Goal: Task Accomplishment & Management: Use online tool/utility

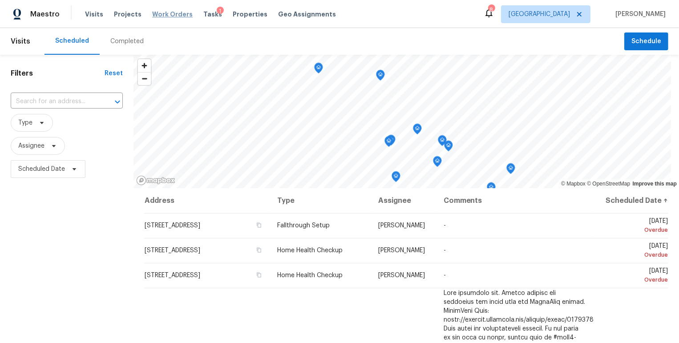
click at [168, 16] on span "Work Orders" at bounding box center [172, 14] width 40 height 9
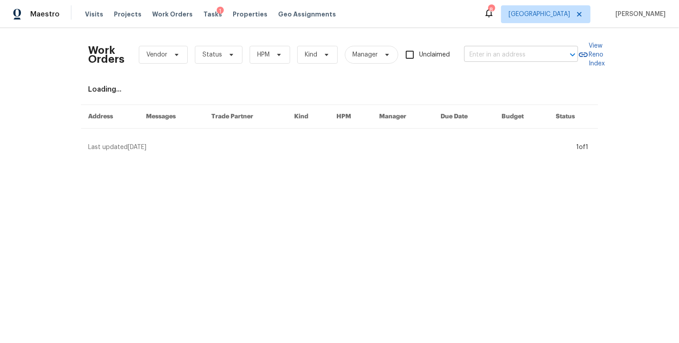
click at [493, 53] on input "text" at bounding box center [508, 55] width 89 height 14
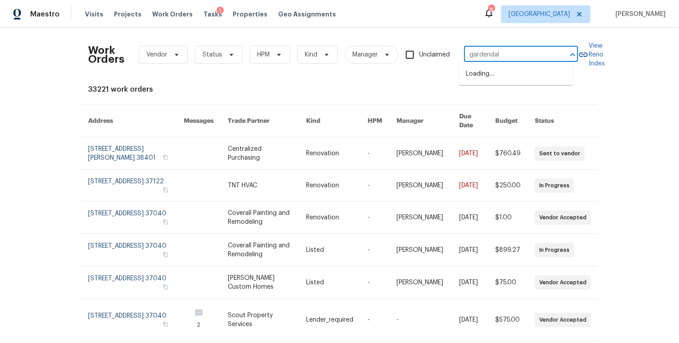
type input "gardendale"
click at [487, 125] on li "[STREET_ADDRESS]" at bounding box center [516, 118] width 114 height 15
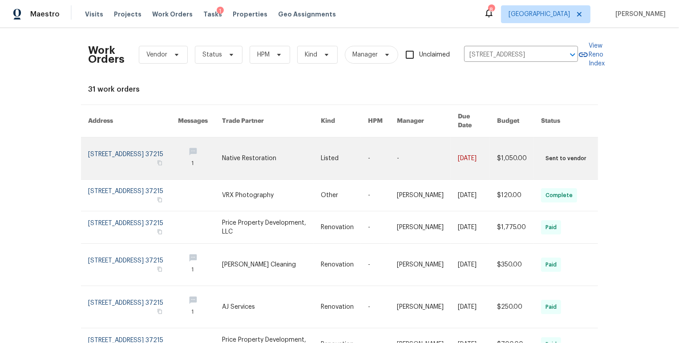
click at [130, 150] on link at bounding box center [133, 158] width 90 height 42
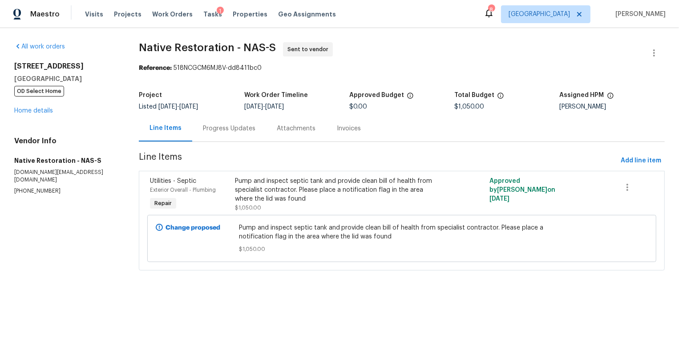
click at [242, 131] on div "Progress Updates" at bounding box center [229, 128] width 52 height 9
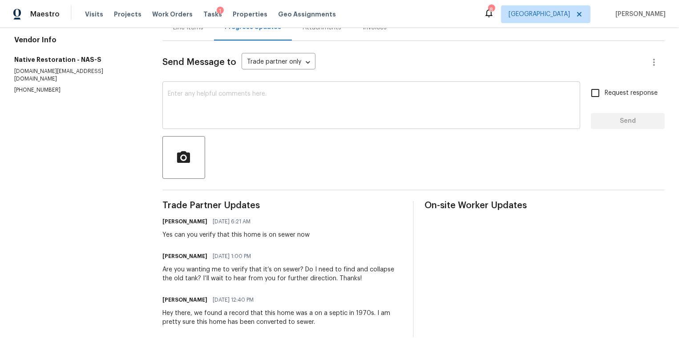
scroll to position [117, 0]
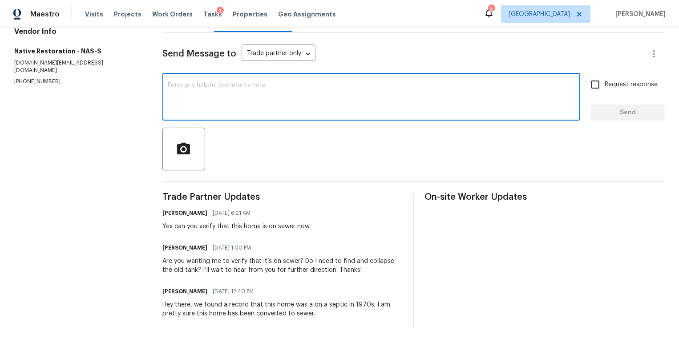
click at [285, 90] on textarea at bounding box center [371, 97] width 407 height 31
type textarea "Hello, looking for an udpate"
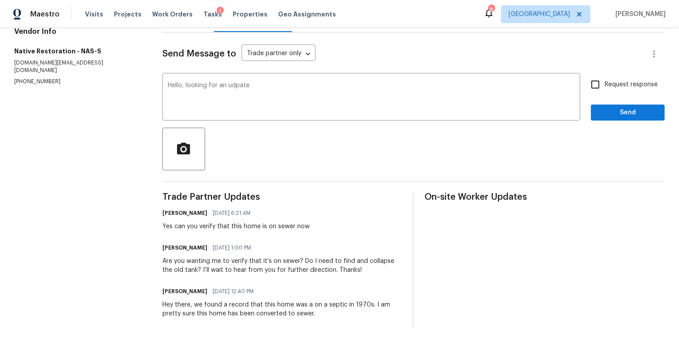
click at [601, 75] on label "Request response" at bounding box center [622, 84] width 72 height 19
click at [601, 75] on input "Request response" at bounding box center [595, 84] width 19 height 19
checkbox input "true"
click at [598, 107] on span "Send" at bounding box center [628, 112] width 60 height 11
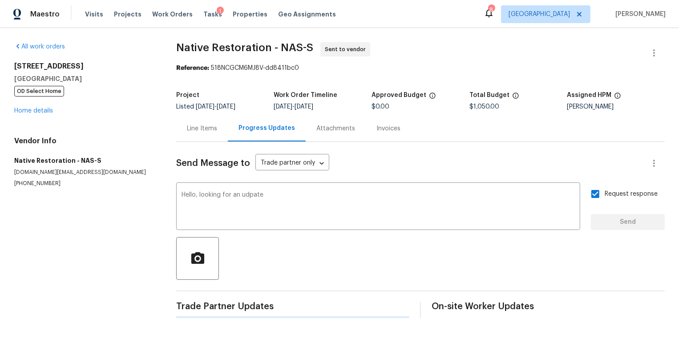
scroll to position [0, 0]
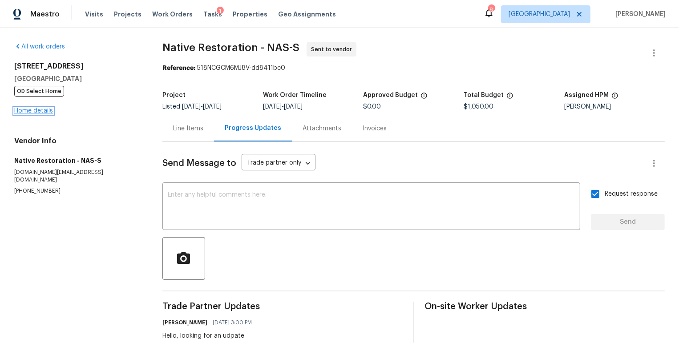
click at [23, 108] on link "Home details" at bounding box center [33, 111] width 39 height 6
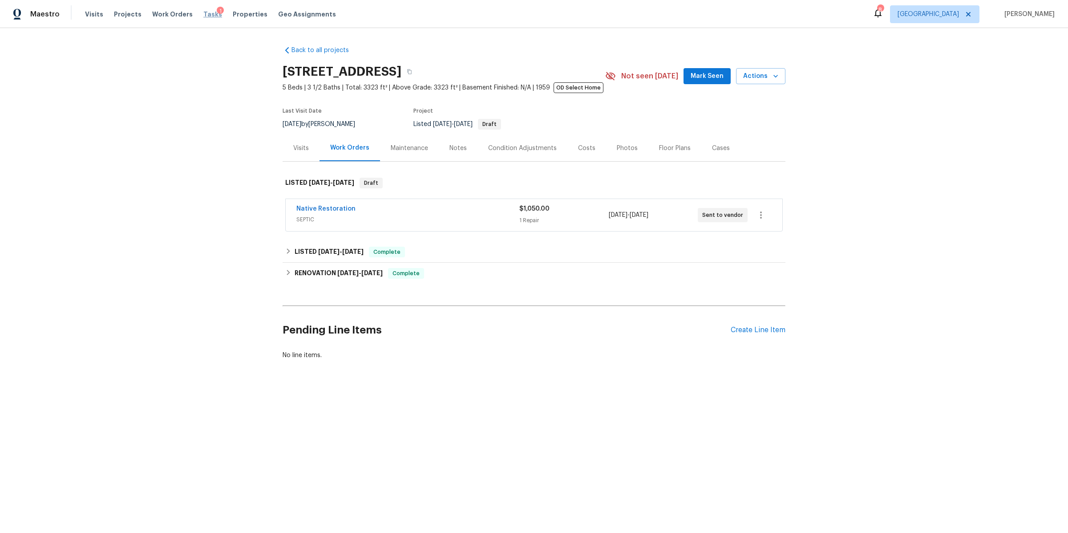
click at [203, 14] on span "Tasks" at bounding box center [212, 14] width 19 height 6
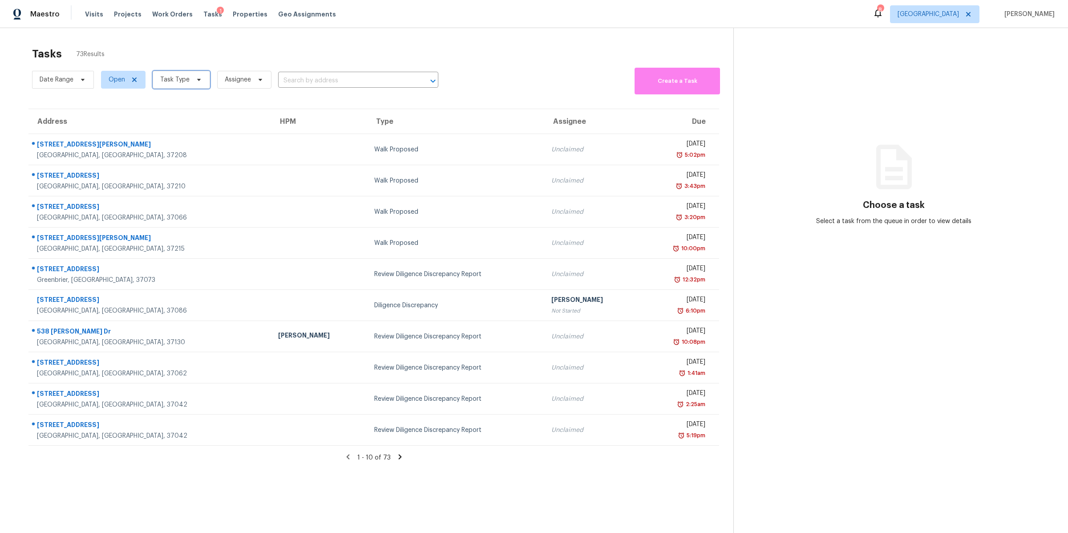
click at [187, 81] on span "Task Type" at bounding box center [174, 79] width 29 height 9
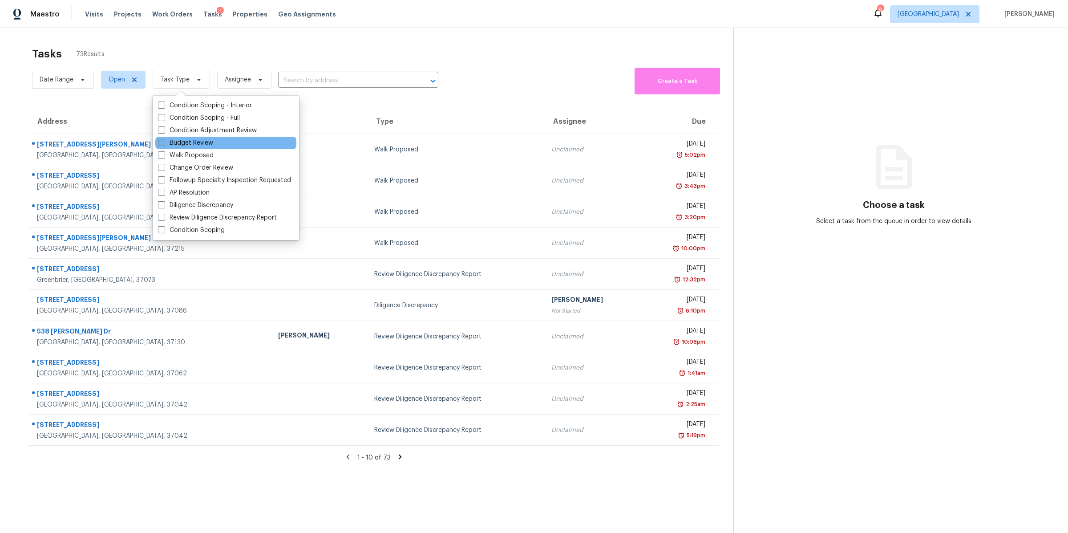
click at [194, 138] on label "Budget Review" at bounding box center [185, 142] width 55 height 9
click at [164, 138] on input "Budget Review" at bounding box center [161, 141] width 6 height 6
checkbox input "true"
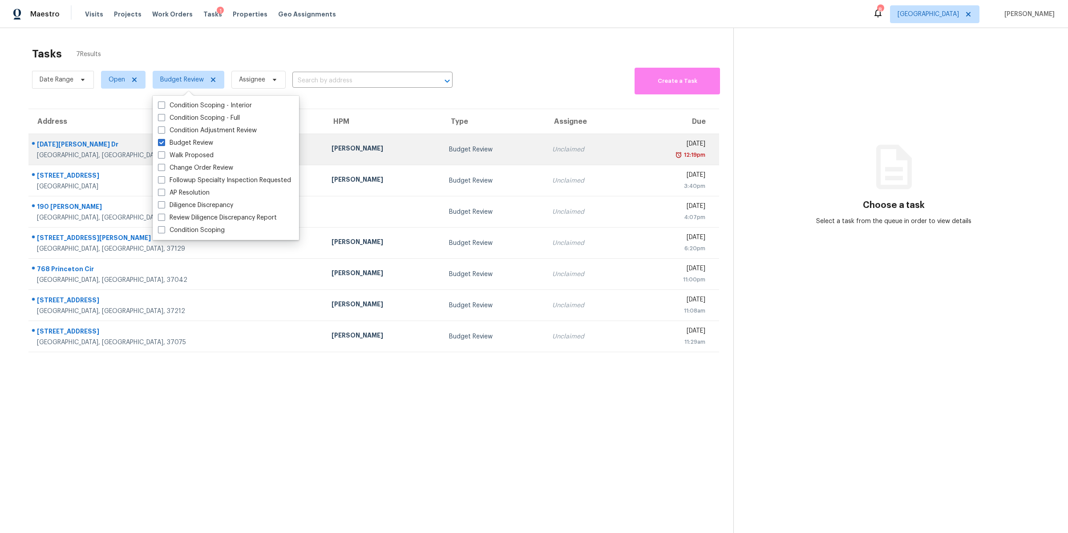
click at [60, 151] on div "Mount Juliet, TN, 37122" at bounding box center [177, 155] width 280 height 9
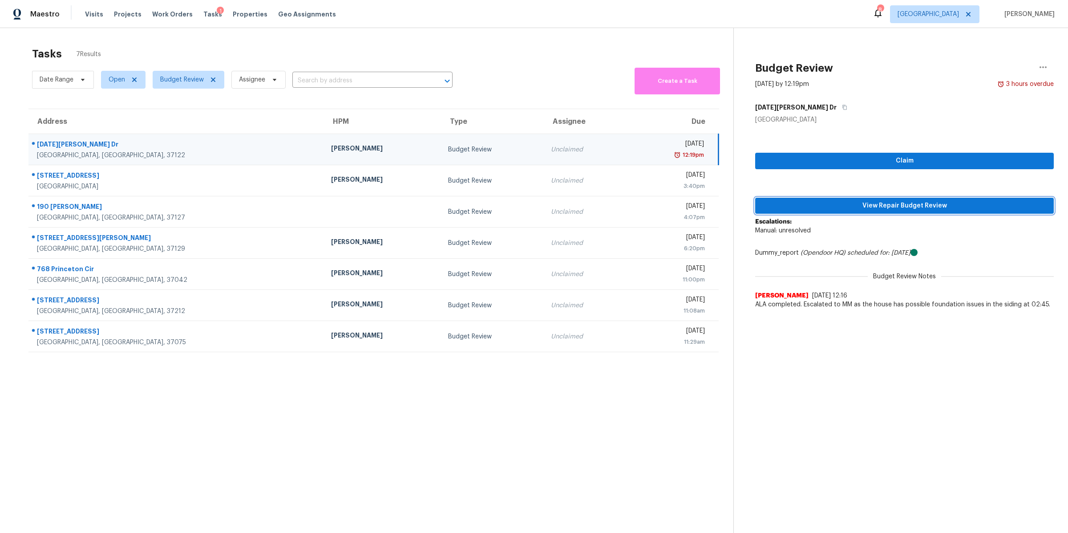
click at [678, 204] on span "View Repair Budget Review" at bounding box center [904, 205] width 284 height 11
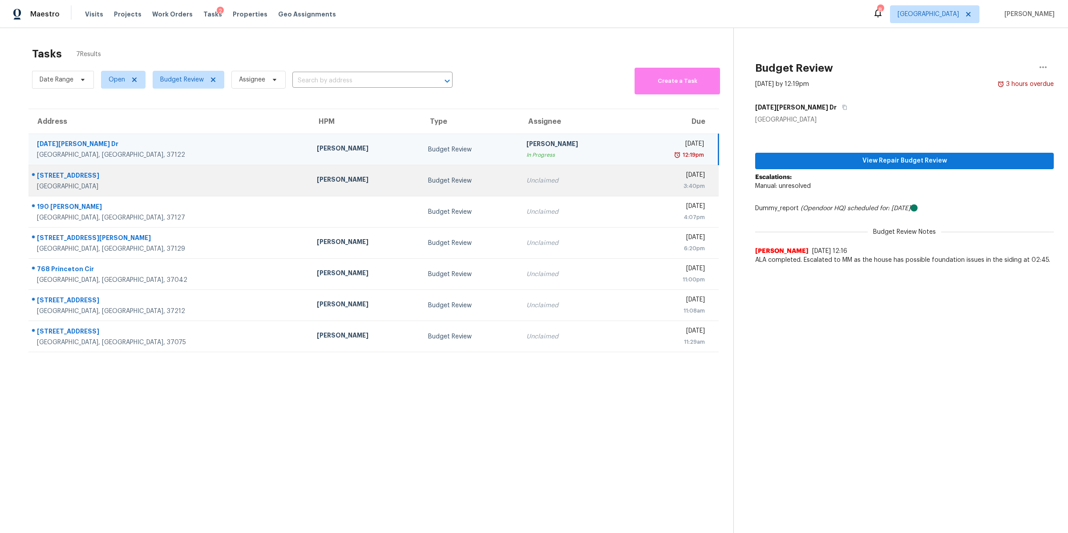
click at [56, 178] on div "114 Dover Ct" at bounding box center [170, 176] width 266 height 11
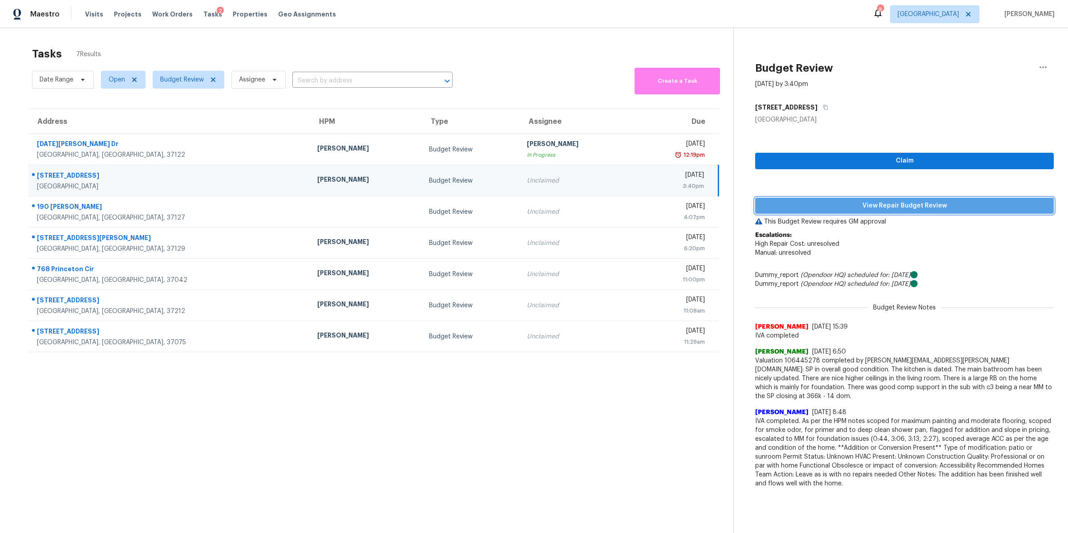
click at [678, 204] on span "View Repair Budget Review" at bounding box center [904, 205] width 284 height 11
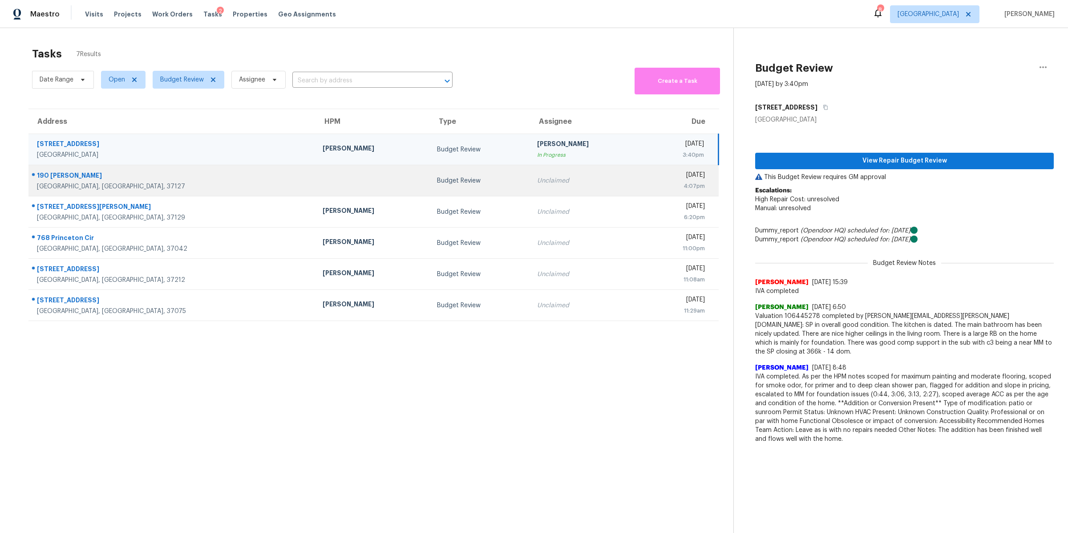
click at [69, 178] on div "190 Christopher Ln" at bounding box center [172, 176] width 271 height 11
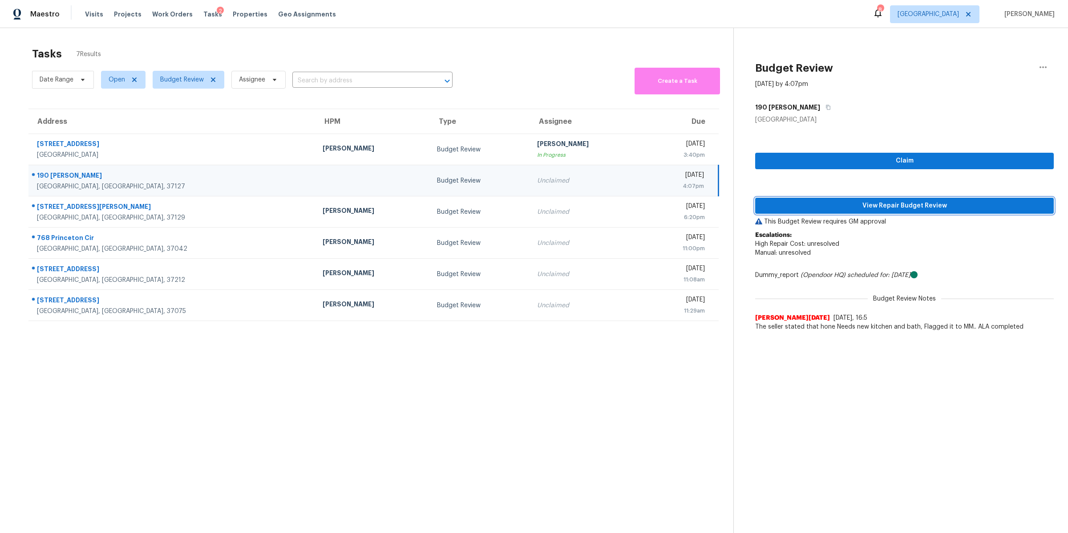
click at [678, 205] on span "View Repair Budget Review" at bounding box center [904, 205] width 284 height 11
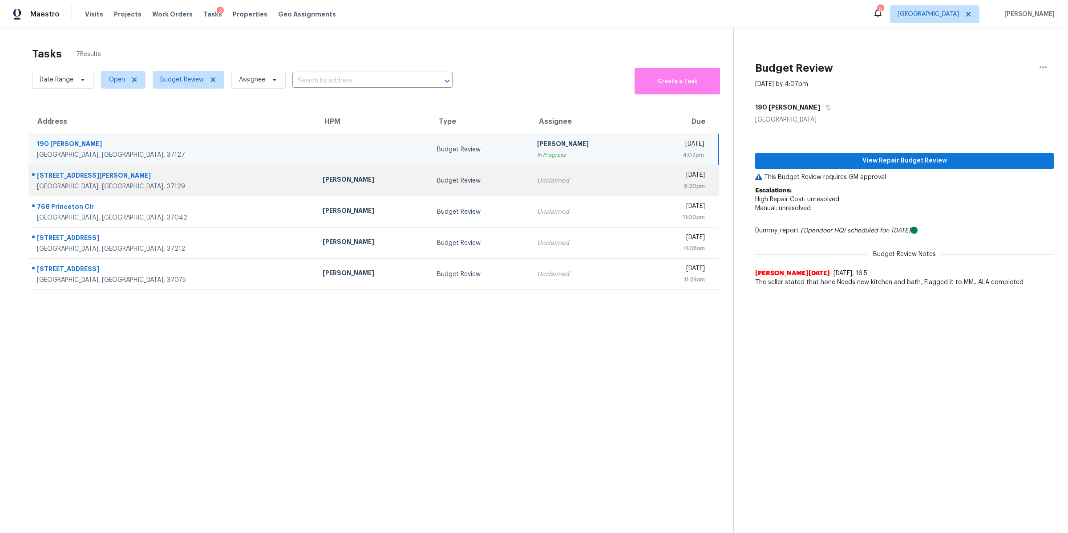
click at [61, 174] on div "3434 Magruder Dr" at bounding box center [172, 176] width 271 height 11
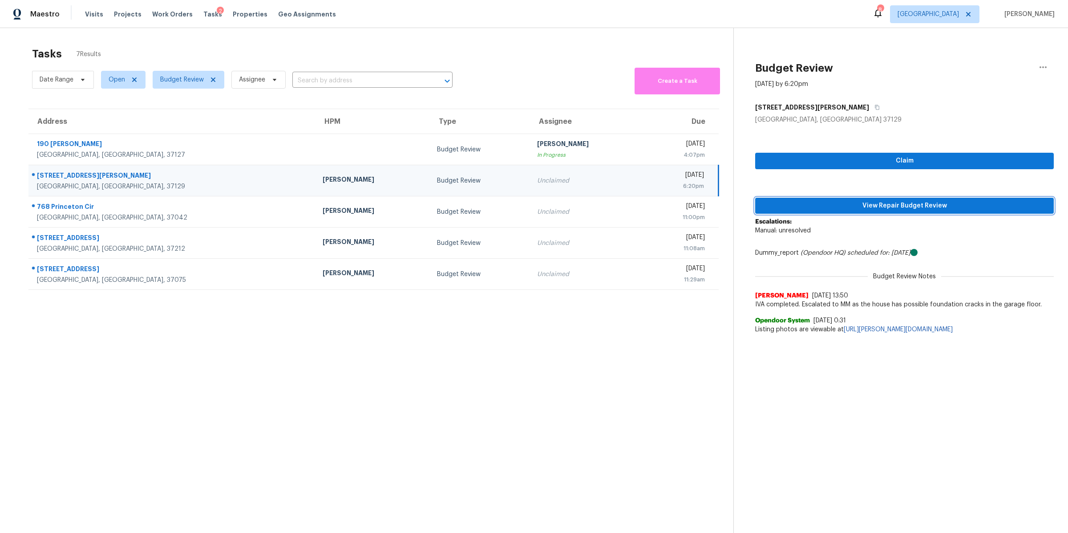
click at [678, 206] on span "View Repair Budget Review" at bounding box center [904, 205] width 284 height 11
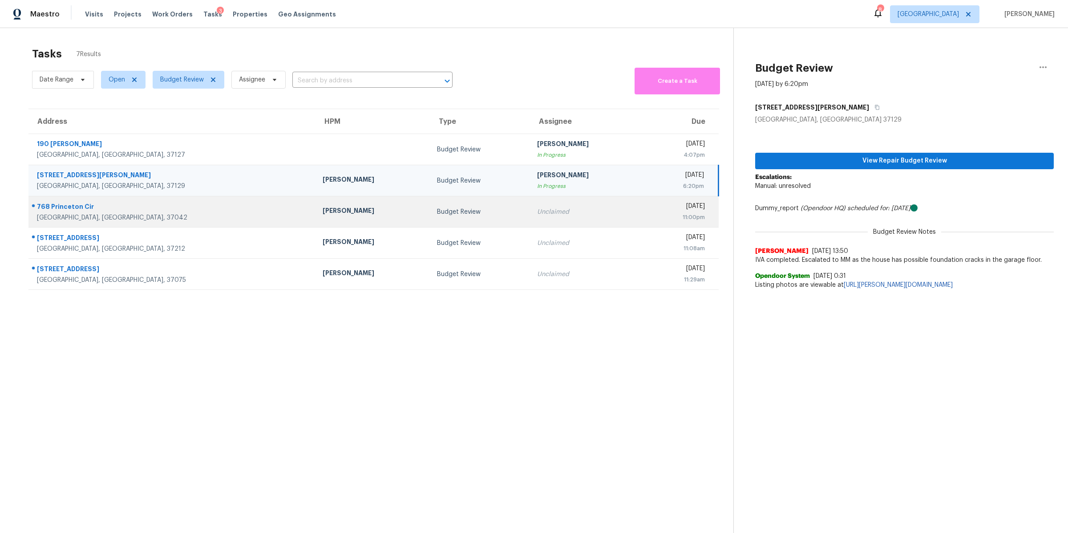
click at [58, 212] on div "768 Princeton Cir" at bounding box center [172, 207] width 271 height 11
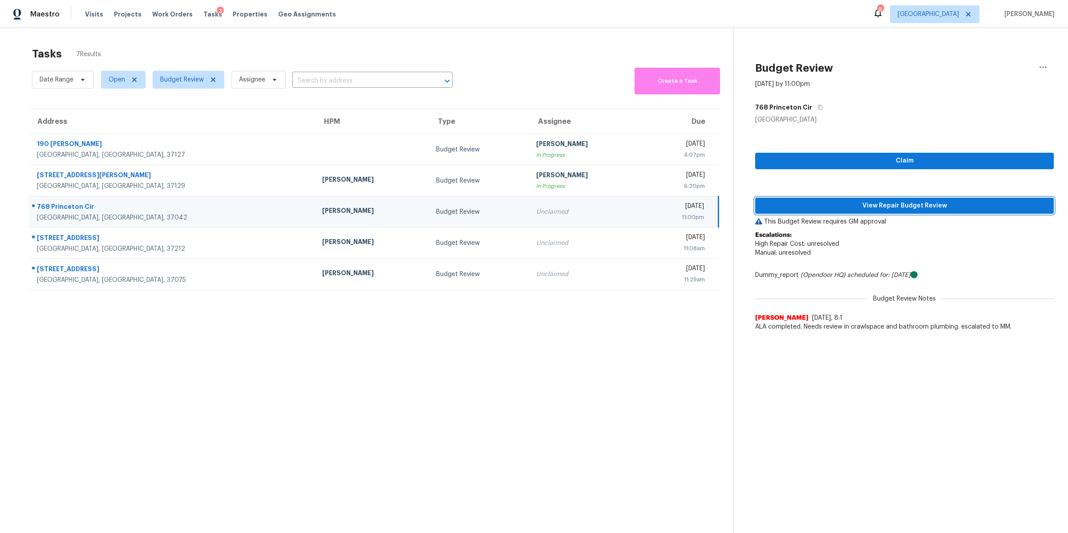
click at [678, 208] on span "View Repair Budget Review" at bounding box center [904, 205] width 284 height 11
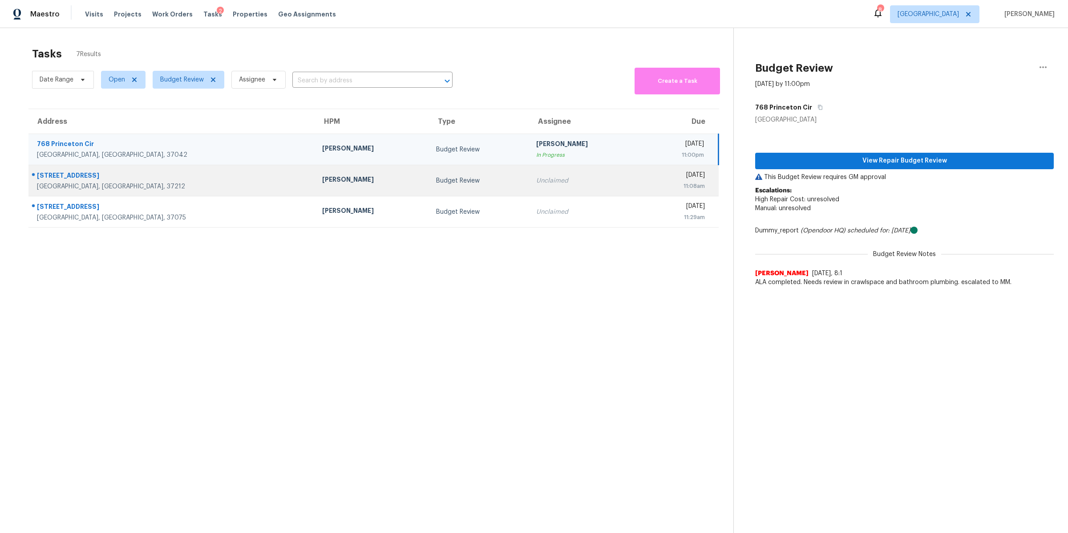
click at [81, 178] on div "1308 Grand Ave # B" at bounding box center [172, 176] width 271 height 11
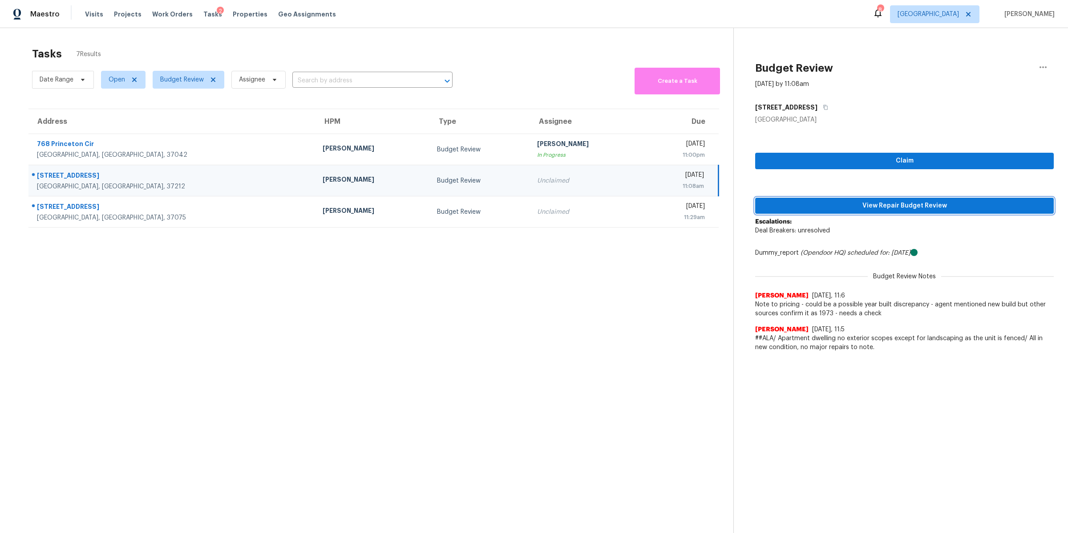
click at [678, 206] on span "View Repair Budget Review" at bounding box center [904, 205] width 284 height 11
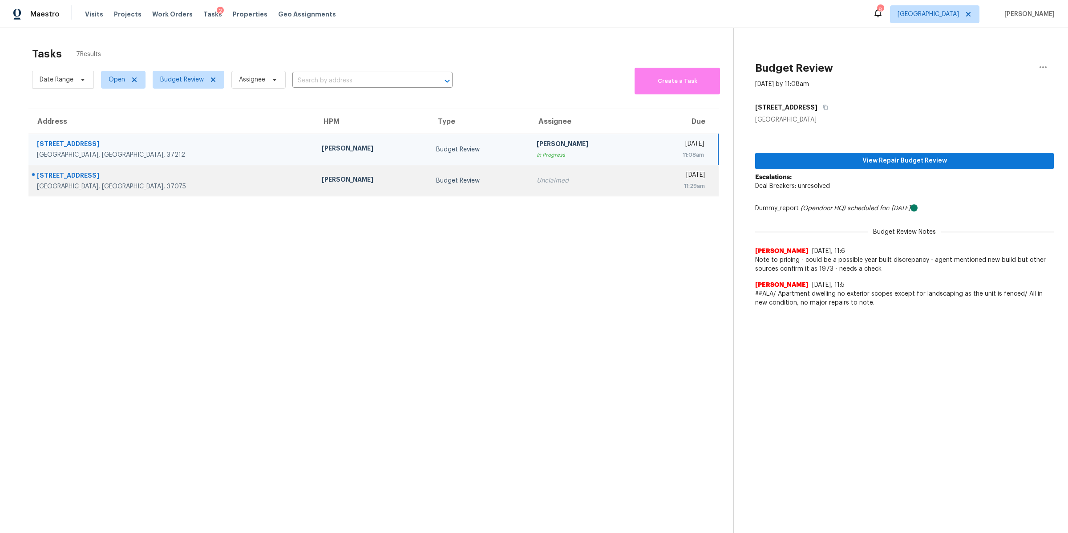
click at [56, 187] on div "Hendersonville, TN, 37075" at bounding box center [172, 186] width 270 height 9
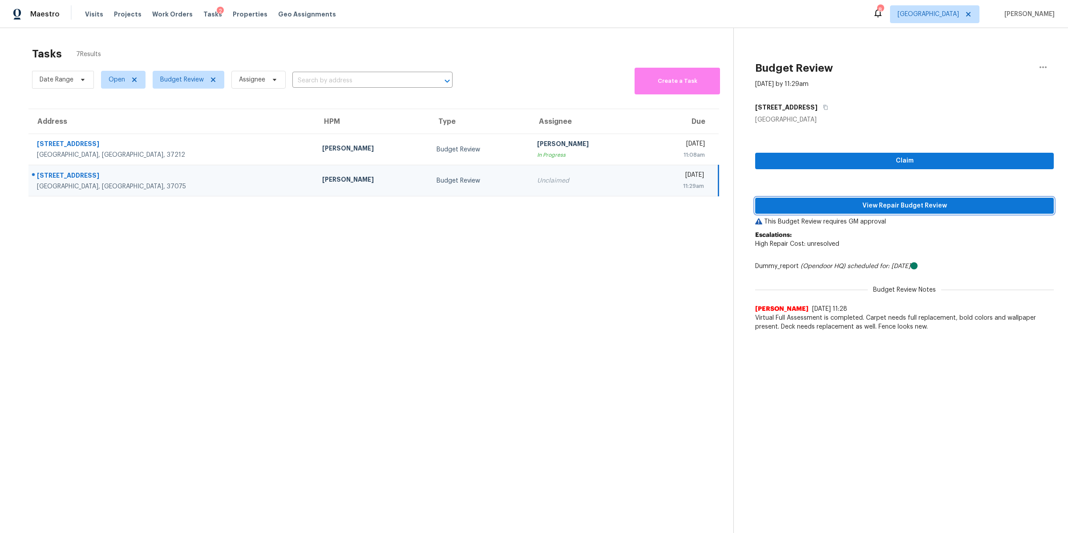
click at [678, 211] on button "View Repair Budget Review" at bounding box center [904, 206] width 299 height 16
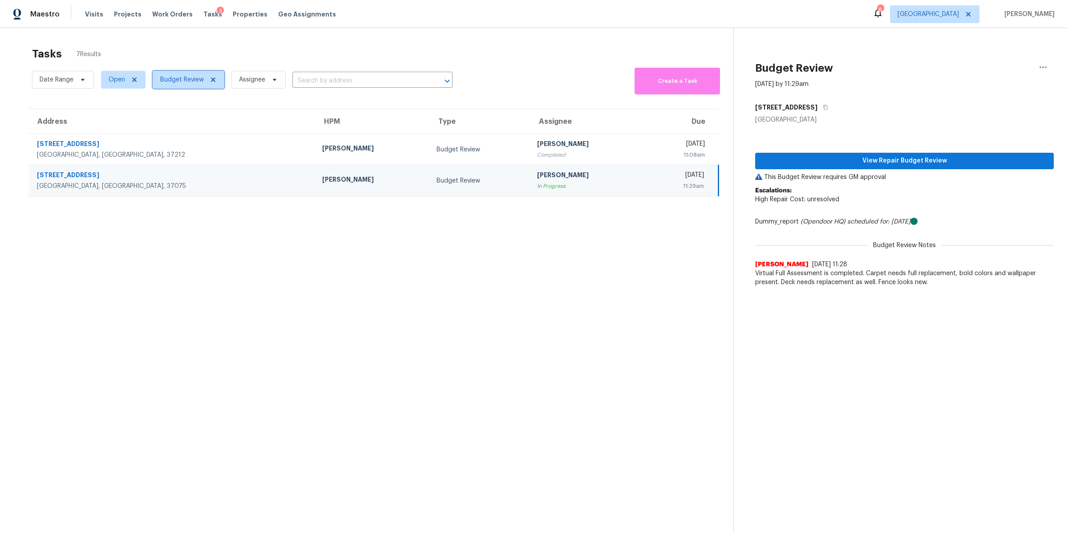
click at [213, 77] on icon at bounding box center [213, 79] width 7 height 7
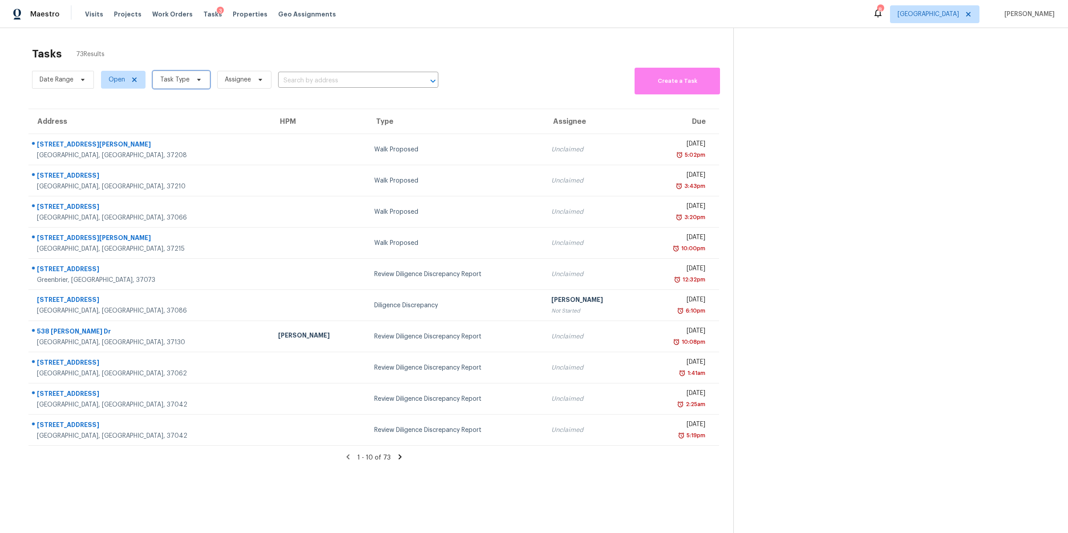
click at [182, 80] on span "Task Type" at bounding box center [174, 79] width 29 height 9
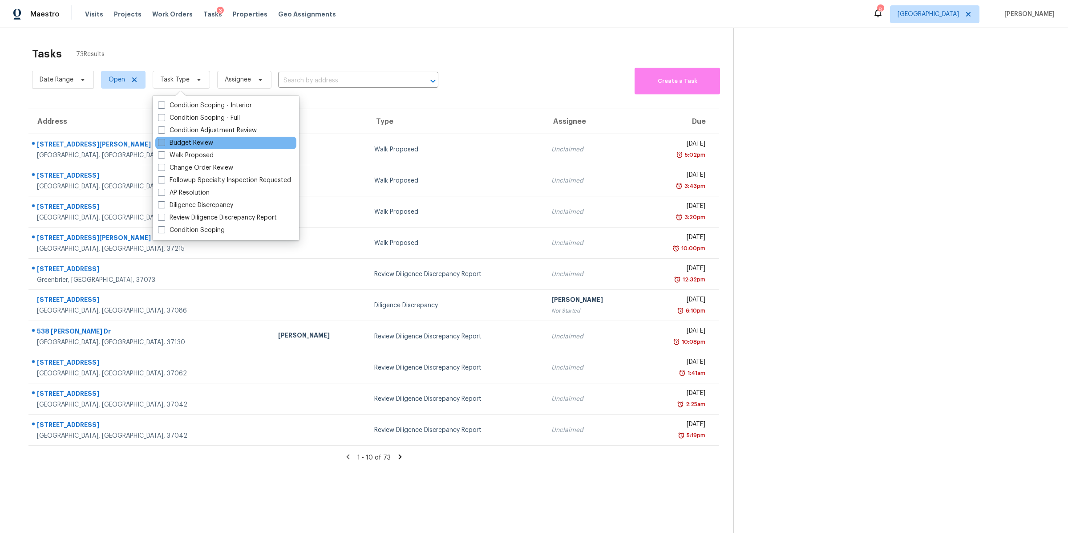
click at [198, 141] on label "Budget Review" at bounding box center [185, 142] width 55 height 9
click at [164, 141] on input "Budget Review" at bounding box center [161, 141] width 6 height 6
checkbox input "true"
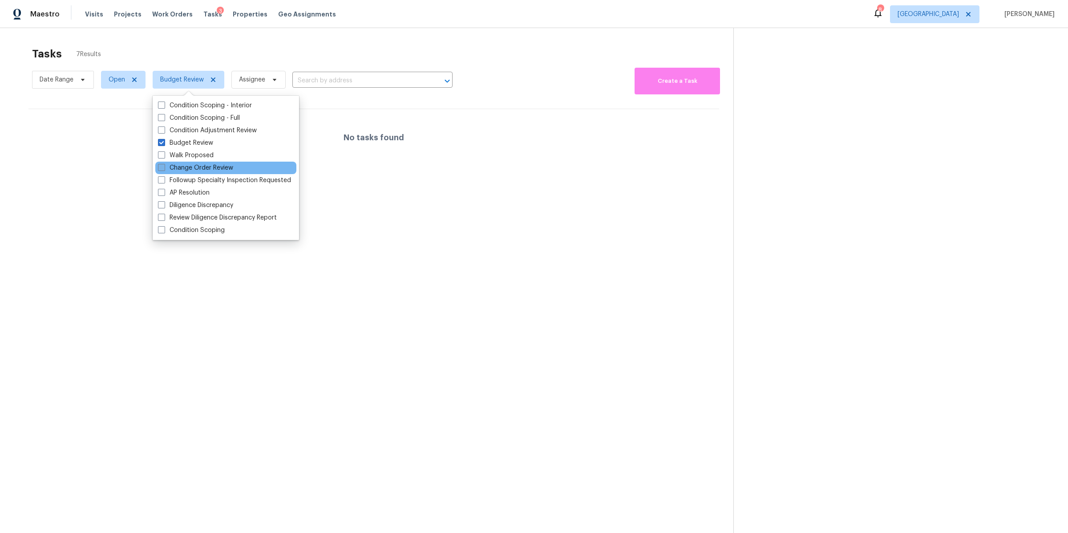
click at [190, 166] on label "Change Order Review" at bounding box center [195, 167] width 75 height 9
click at [164, 166] on input "Change Order Review" at bounding box center [161, 166] width 6 height 6
checkbox input "true"
click at [188, 141] on label "Budget Review" at bounding box center [185, 142] width 55 height 9
click at [164, 141] on input "Budget Review" at bounding box center [161, 141] width 6 height 6
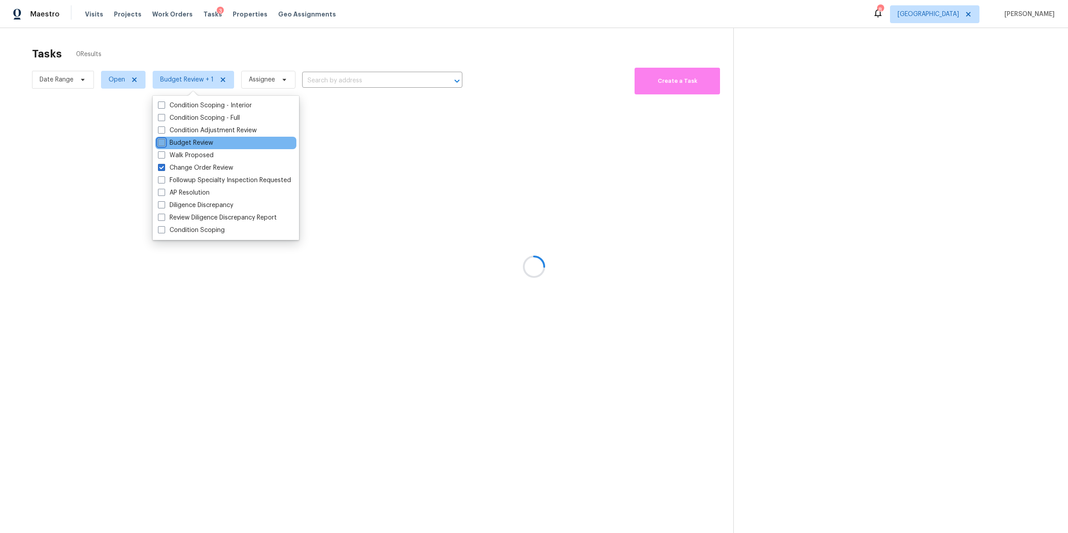
checkbox input "false"
click at [20, 93] on div at bounding box center [534, 266] width 1068 height 533
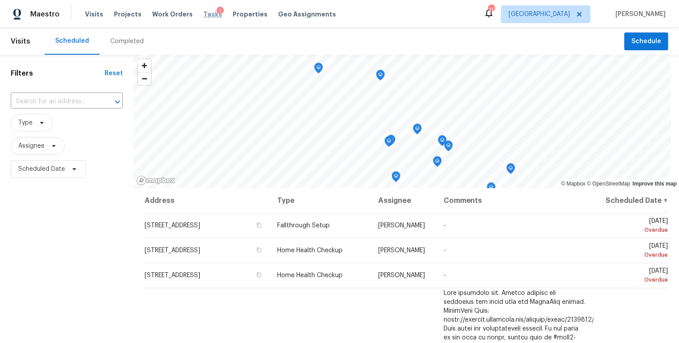
click at [203, 13] on span "Tasks" at bounding box center [212, 14] width 19 height 6
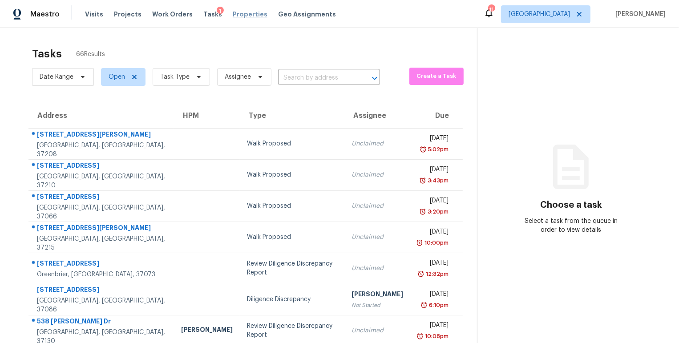
click at [237, 12] on span "Properties" at bounding box center [250, 14] width 35 height 9
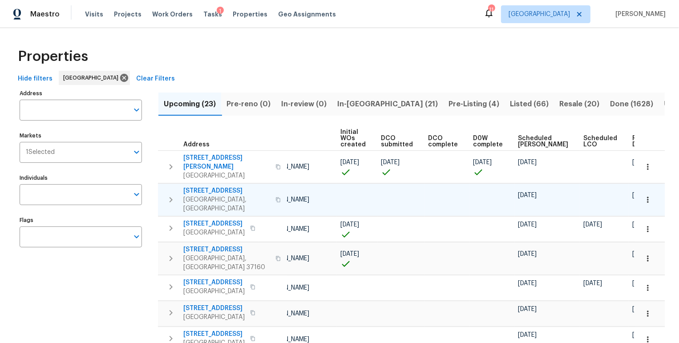
scroll to position [0, 68]
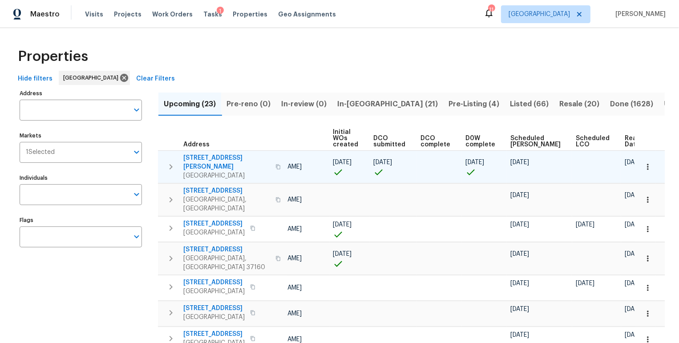
click at [201, 155] on span "[STREET_ADDRESS][PERSON_NAME]" at bounding box center [226, 162] width 87 height 18
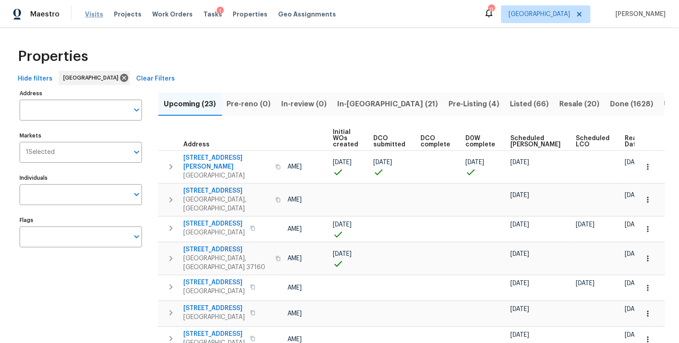
click at [89, 14] on span "Visits" at bounding box center [94, 14] width 18 height 9
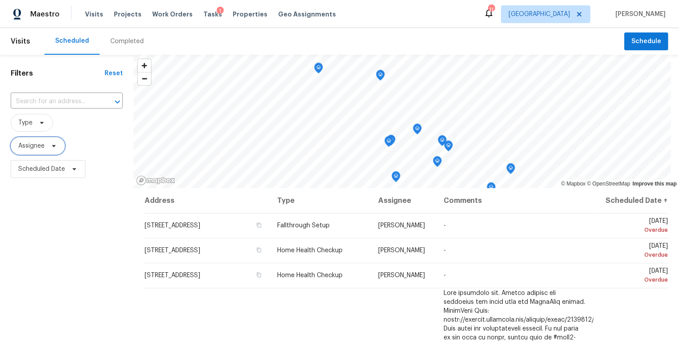
click at [48, 145] on span at bounding box center [53, 145] width 10 height 7
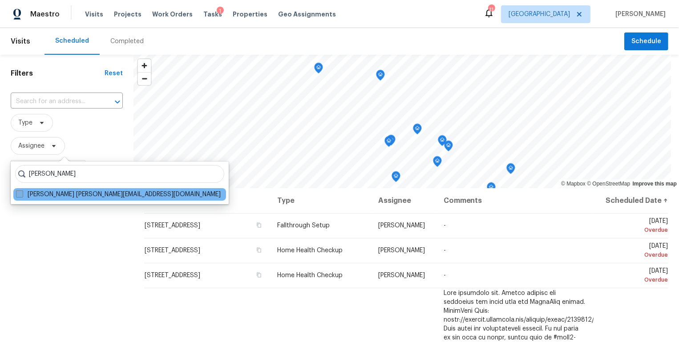
type input "[PERSON_NAME]"
click at [61, 194] on label "[PERSON_NAME] [PERSON_NAME][EMAIL_ADDRESS][DOMAIN_NAME]" at bounding box center [118, 194] width 205 height 9
click at [22, 194] on input "[PERSON_NAME] [PERSON_NAME][EMAIL_ADDRESS][DOMAIN_NAME]" at bounding box center [19, 193] width 6 height 6
checkbox input "true"
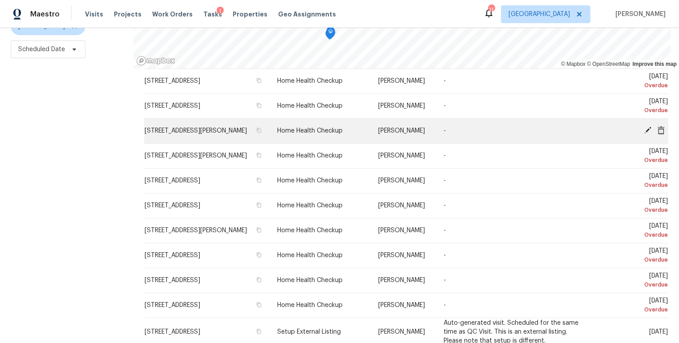
scroll to position [591, 0]
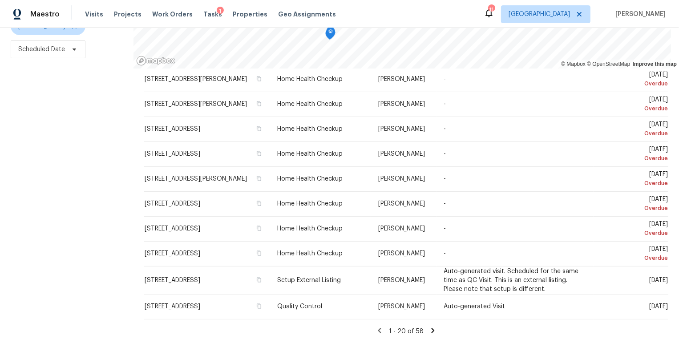
click at [429, 327] on icon at bounding box center [433, 331] width 8 height 8
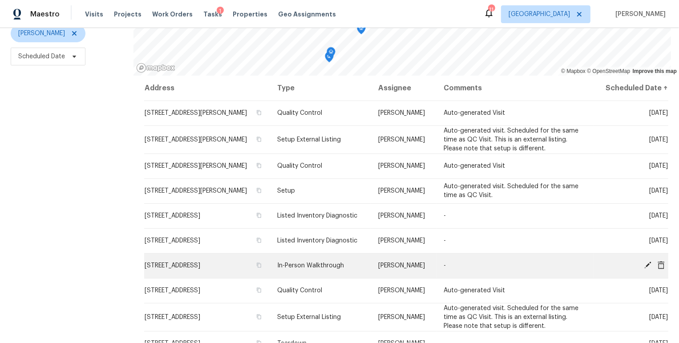
scroll to position [111, 0]
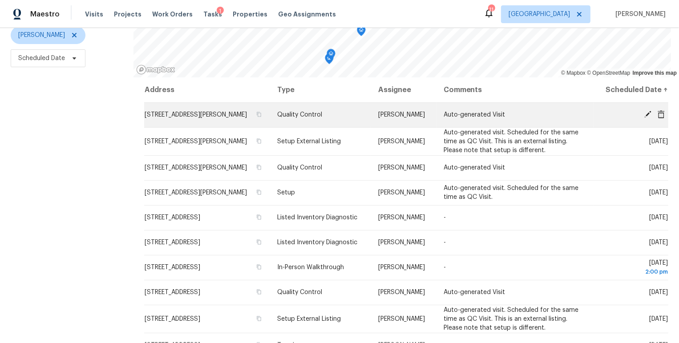
click at [644, 118] on icon at bounding box center [648, 114] width 8 height 8
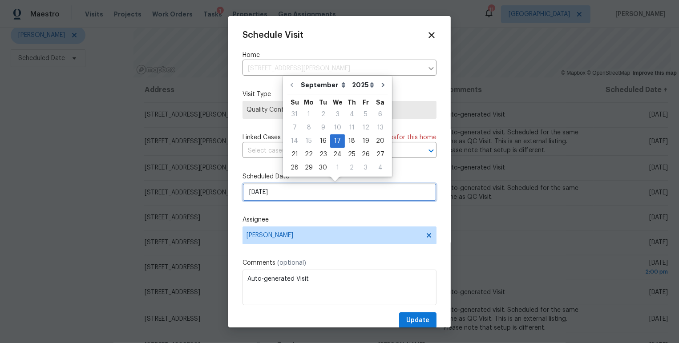
click at [336, 195] on input "[DATE]" at bounding box center [339, 192] width 194 height 18
click at [361, 140] on div "19" at bounding box center [366, 141] width 14 height 12
type input "[DATE]"
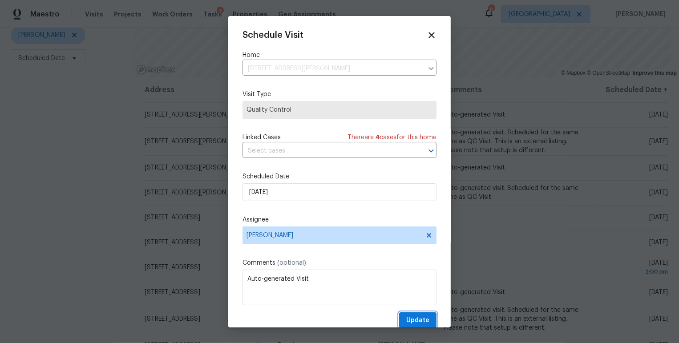
click at [406, 319] on span "Update" at bounding box center [417, 320] width 23 height 11
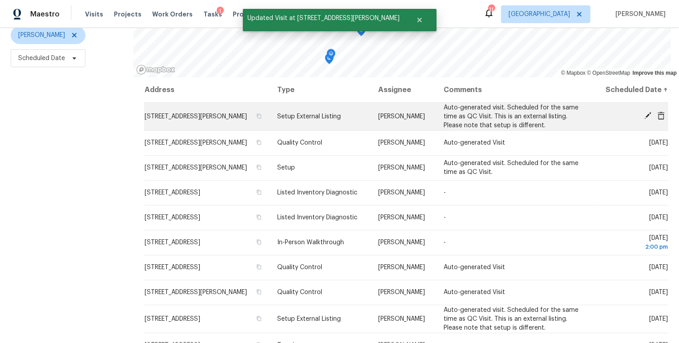
click at [644, 119] on icon at bounding box center [648, 116] width 8 height 8
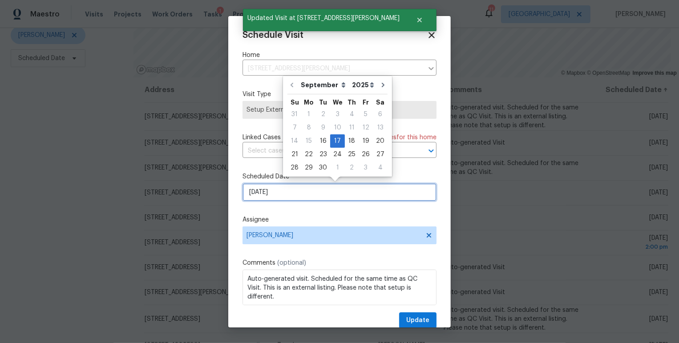
click at [315, 196] on input "[DATE]" at bounding box center [339, 192] width 194 height 18
click at [364, 136] on div "19" at bounding box center [366, 141] width 14 height 12
type input "[DATE]"
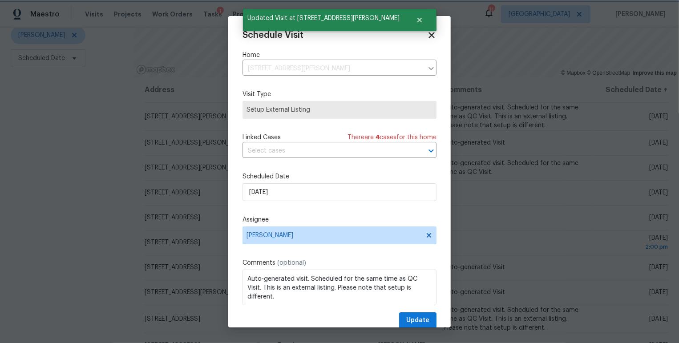
scroll to position [0, 0]
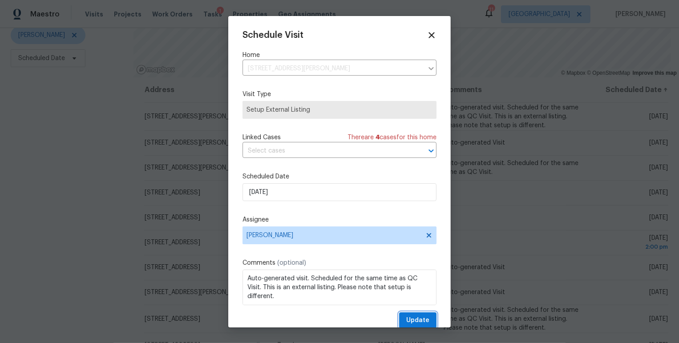
click at [412, 318] on span "Update" at bounding box center [417, 320] width 23 height 11
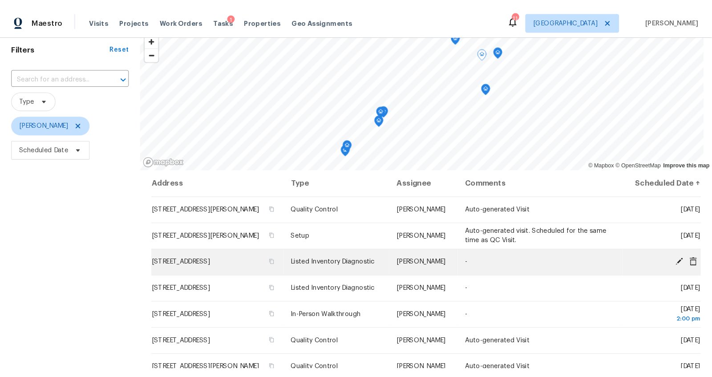
scroll to position [0, 0]
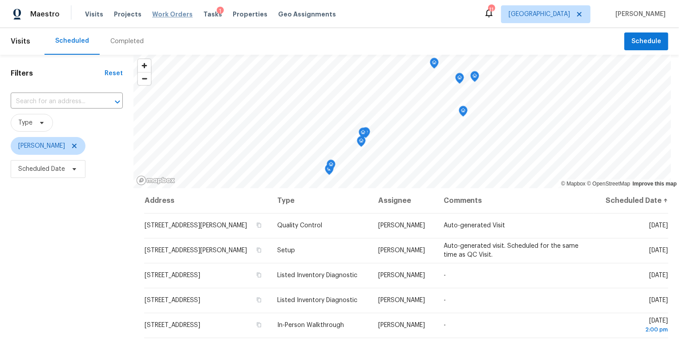
click at [176, 12] on span "Work Orders" at bounding box center [172, 14] width 40 height 9
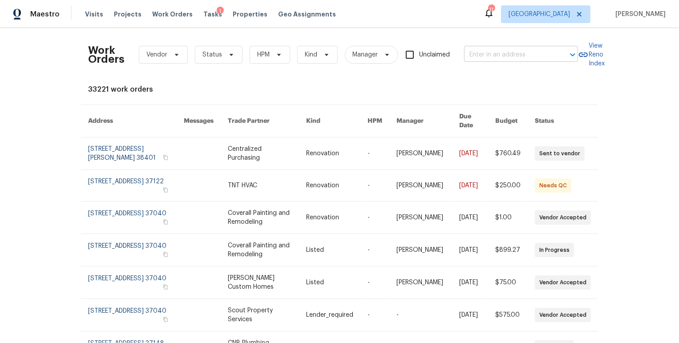
click at [486, 52] on input "text" at bounding box center [508, 55] width 89 height 14
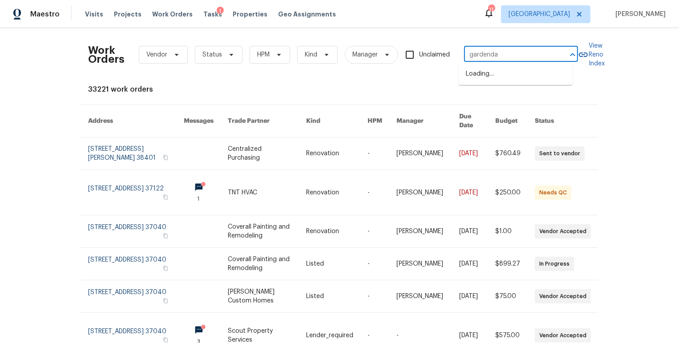
type input "gardendal"
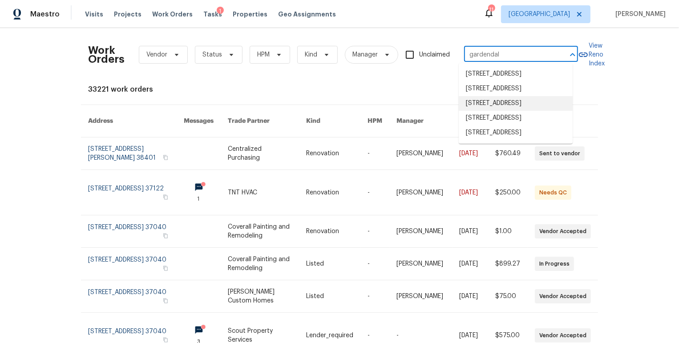
click at [485, 111] on li "[STREET_ADDRESS]" at bounding box center [516, 103] width 114 height 15
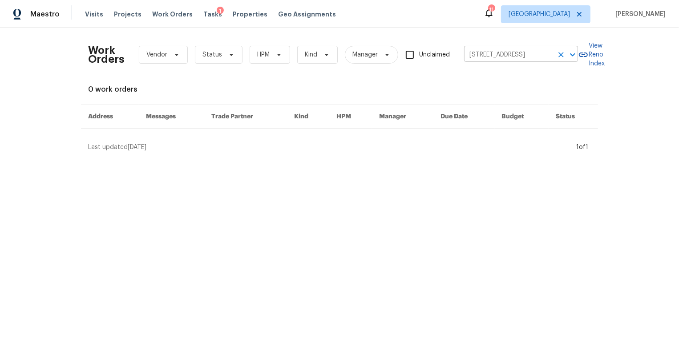
click at [506, 53] on input "[STREET_ADDRESS]" at bounding box center [508, 55] width 89 height 14
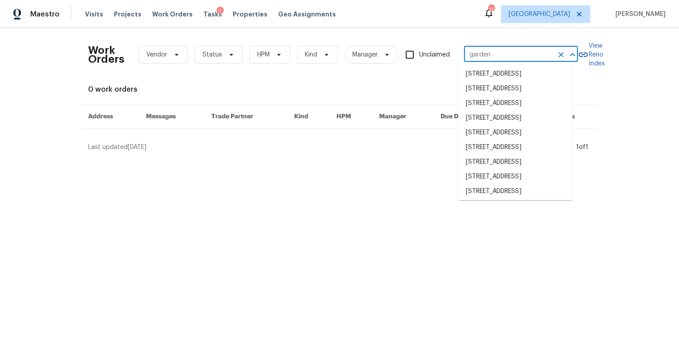
type input "gardend"
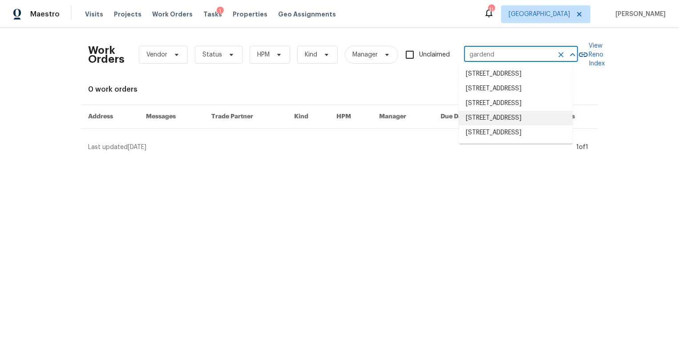
click at [484, 125] on li "[STREET_ADDRESS]" at bounding box center [516, 118] width 114 height 15
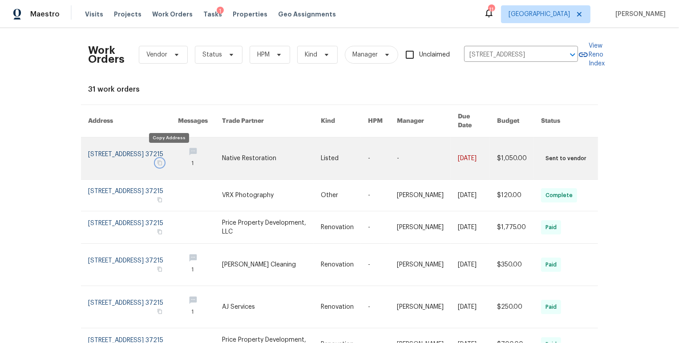
click at [162, 160] on icon "button" at bounding box center [159, 162] width 5 height 5
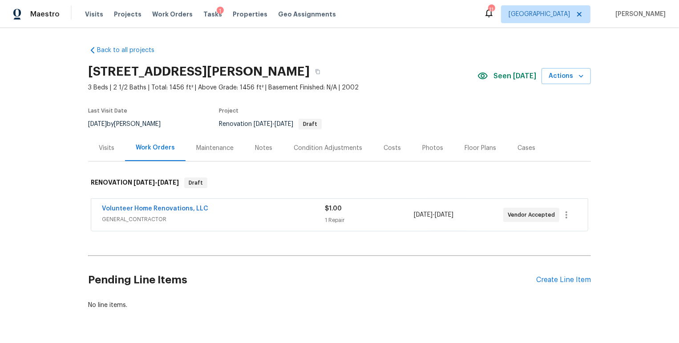
click at [109, 147] on div "Visits" at bounding box center [107, 148] width 16 height 9
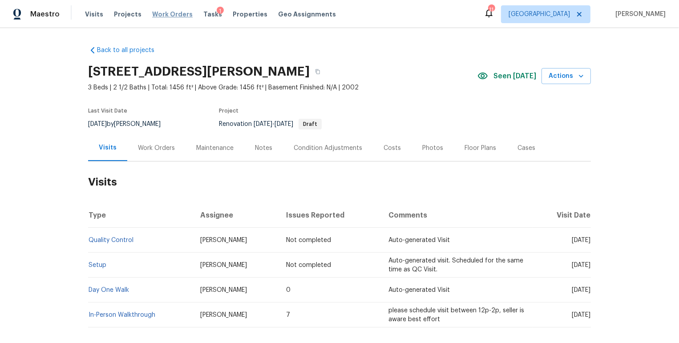
click at [172, 11] on span "Work Orders" at bounding box center [172, 14] width 40 height 9
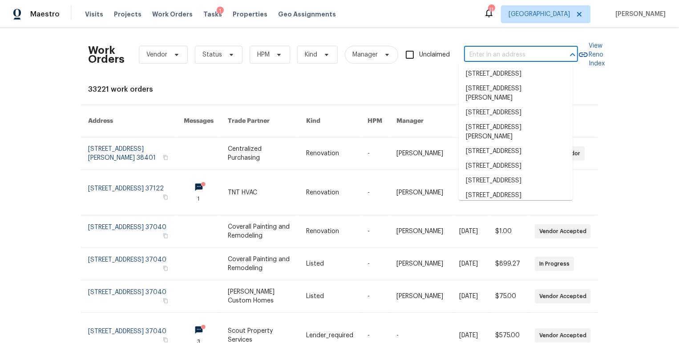
click at [484, 52] on input "text" at bounding box center [508, 55] width 89 height 14
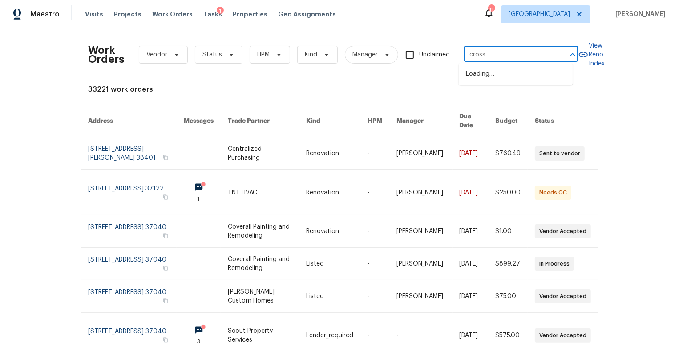
type input "cross v"
click at [483, 78] on li "206 Cross Valley Dr, Columbia, TN 38401" at bounding box center [516, 74] width 114 height 15
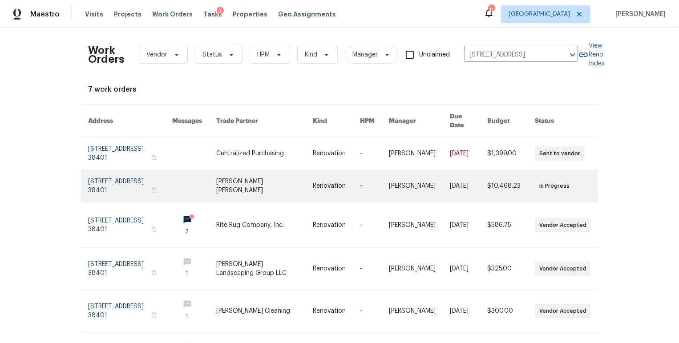
click at [122, 175] on link at bounding box center [130, 186] width 84 height 32
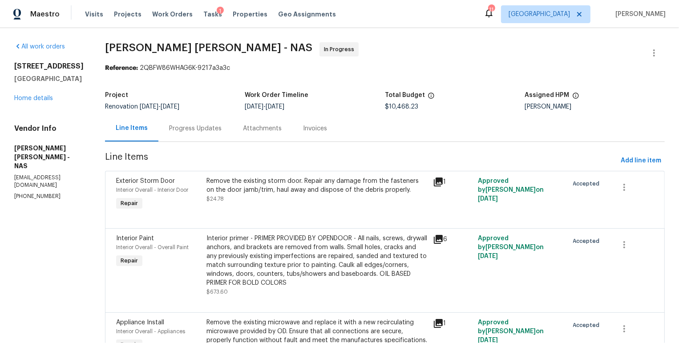
scroll to position [1704, 0]
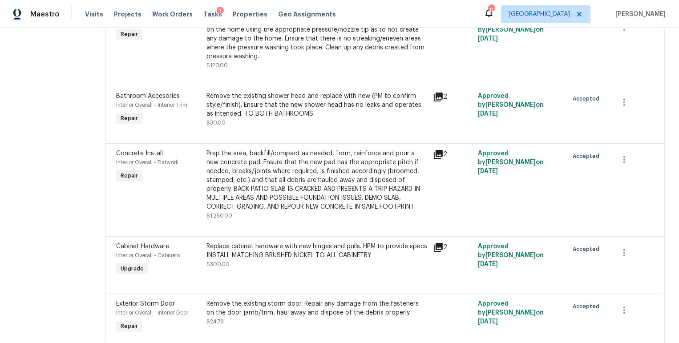
click at [311, 205] on div "Prep the area, backfill/compact as needed, form, reinforce and pour a new concr…" at bounding box center [316, 180] width 221 height 62
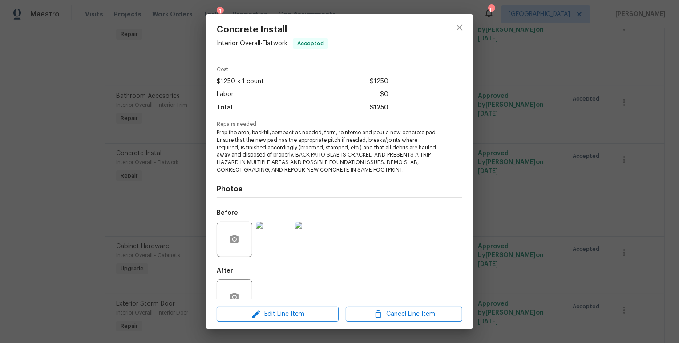
scroll to position [36, 0]
click at [263, 245] on img at bounding box center [274, 238] width 36 height 36
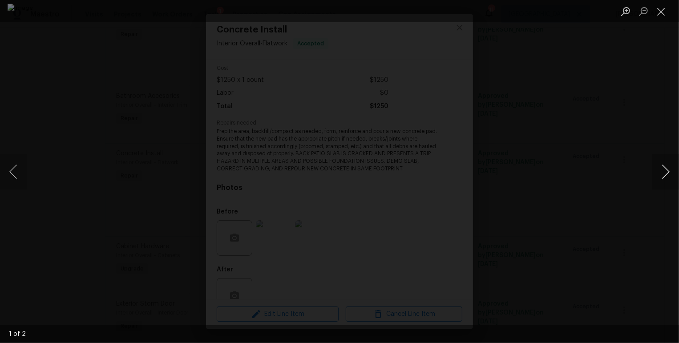
click at [658, 175] on button "Next image" at bounding box center [665, 172] width 27 height 36
click at [660, 13] on button "Close lightbox" at bounding box center [661, 12] width 18 height 16
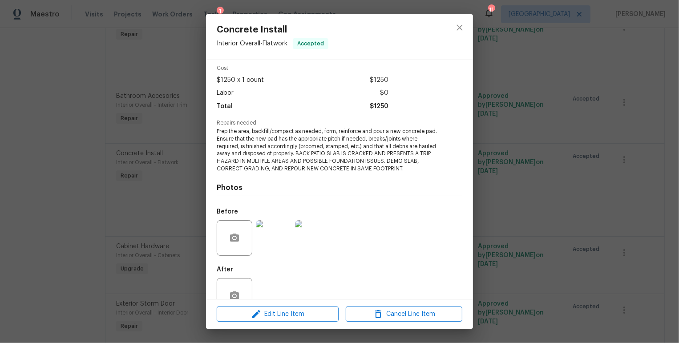
click at [528, 107] on div "Concrete Install Interior Overall - Flatwork Accepted Vendor Fernando Ruiz Hern…" at bounding box center [339, 171] width 679 height 343
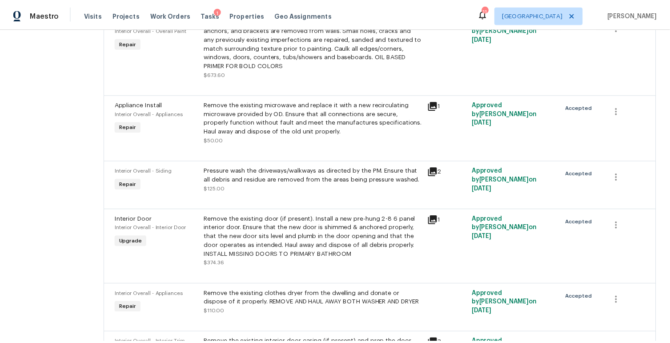
scroll to position [0, 0]
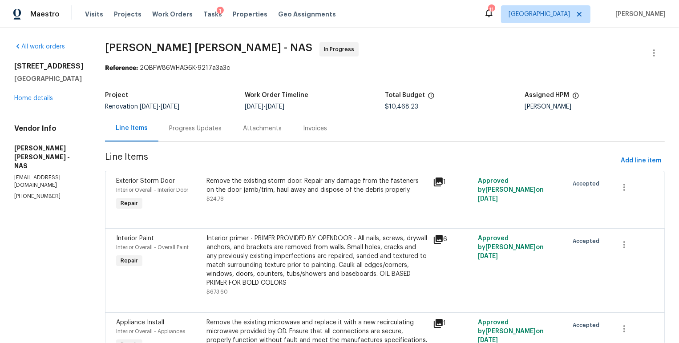
click at [36, 93] on div "206 Cross Valley Dr Columbia, TN 38401 Home details" at bounding box center [48, 82] width 69 height 41
click at [34, 97] on link "Home details" at bounding box center [33, 98] width 39 height 6
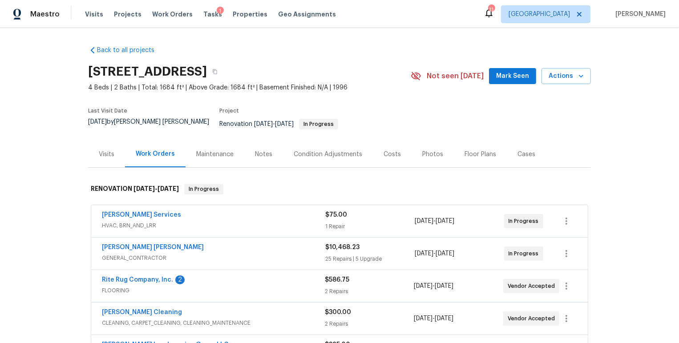
click at [266, 146] on div "Notes" at bounding box center [263, 154] width 39 height 26
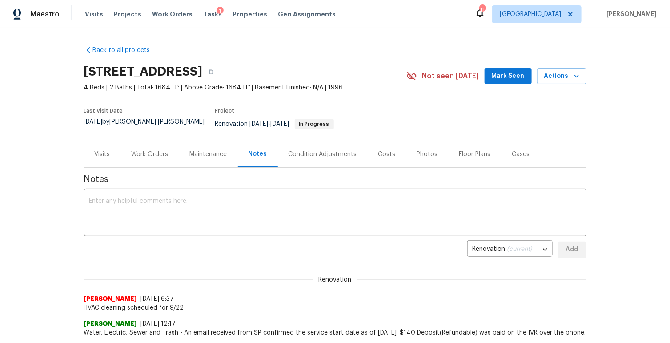
click at [384, 142] on div "Costs" at bounding box center [387, 154] width 39 height 26
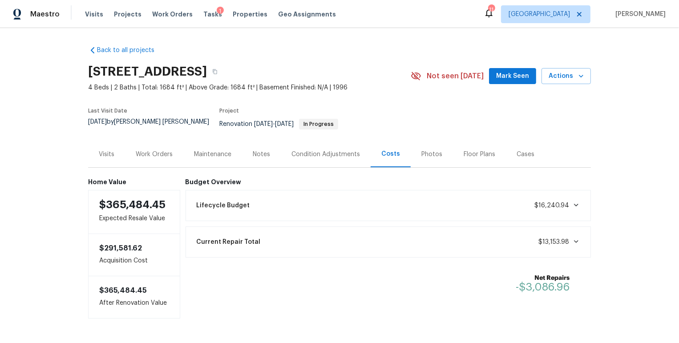
click at [136, 150] on div "Work Orders" at bounding box center [154, 154] width 37 height 9
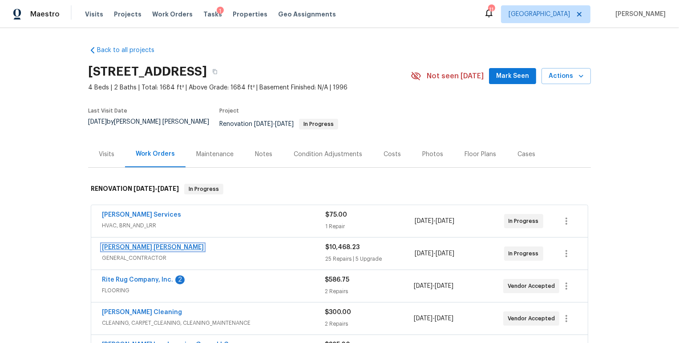
click at [149, 244] on link "Fernando Ruiz Hernandez" at bounding box center [153, 247] width 102 height 6
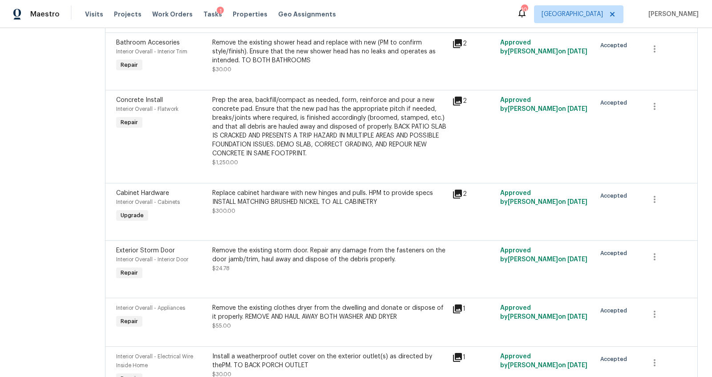
scroll to position [1642, 0]
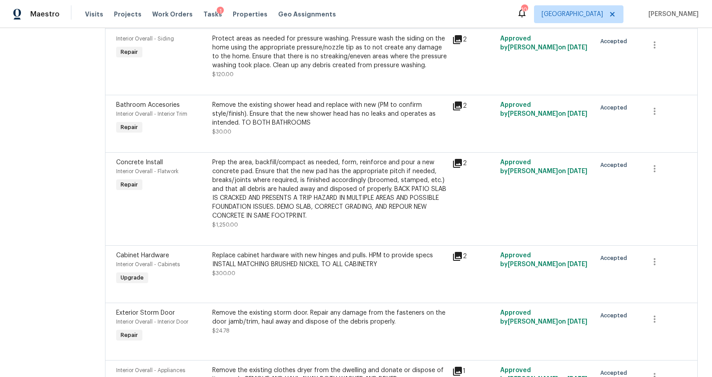
click at [365, 196] on div "Prep the area, backfill/compact as needed, form, reinforce and pour a new concr…" at bounding box center [329, 189] width 234 height 62
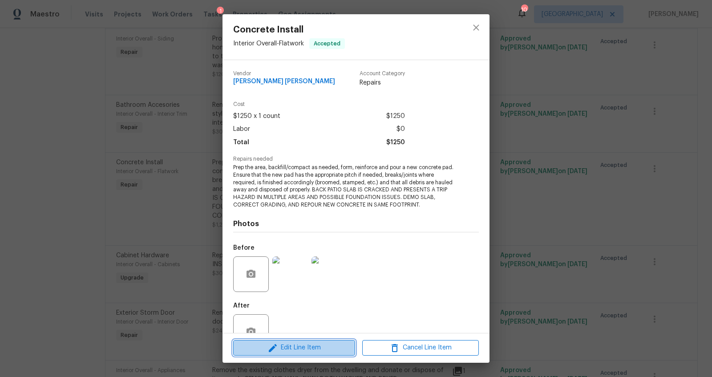
click at [289, 343] on span "Edit Line Item" at bounding box center [294, 347] width 117 height 11
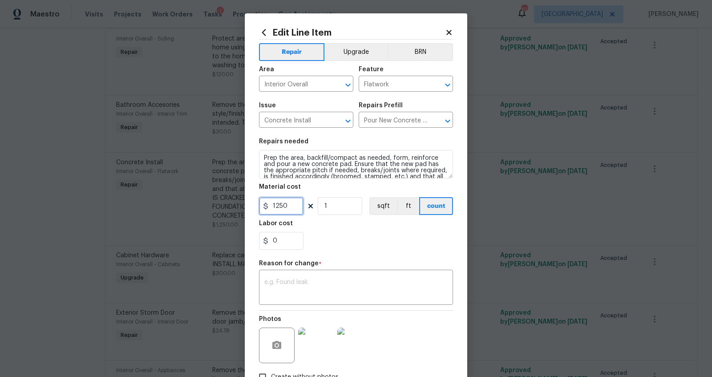
click at [283, 206] on input "1250" at bounding box center [281, 206] width 44 height 18
type input "2800"
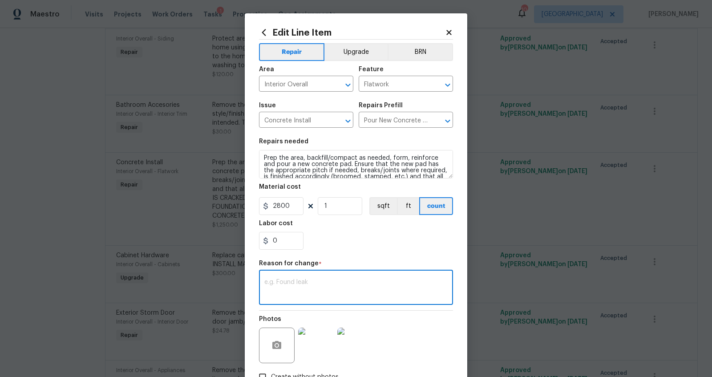
click at [291, 284] on textarea at bounding box center [355, 288] width 183 height 19
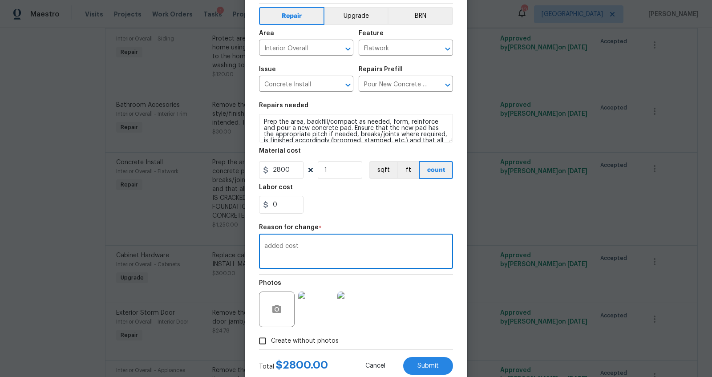
scroll to position [60, 0]
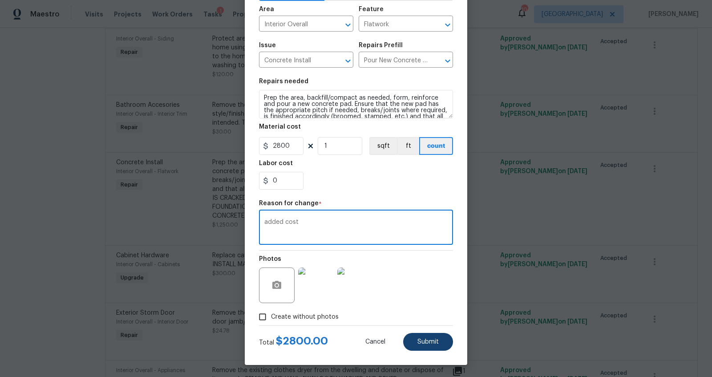
type textarea "added cost"
click at [422, 339] on span "Submit" at bounding box center [427, 342] width 21 height 7
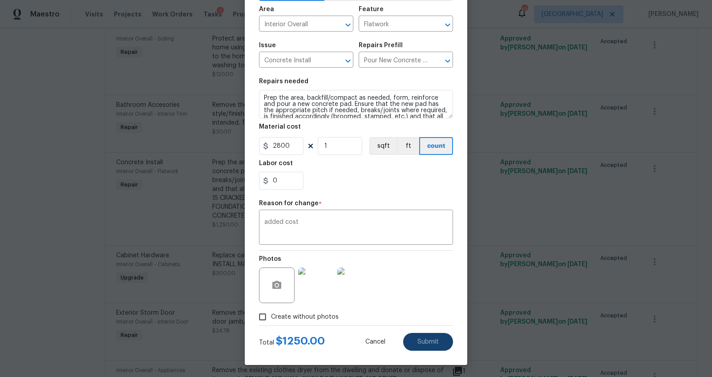
type input "1250"
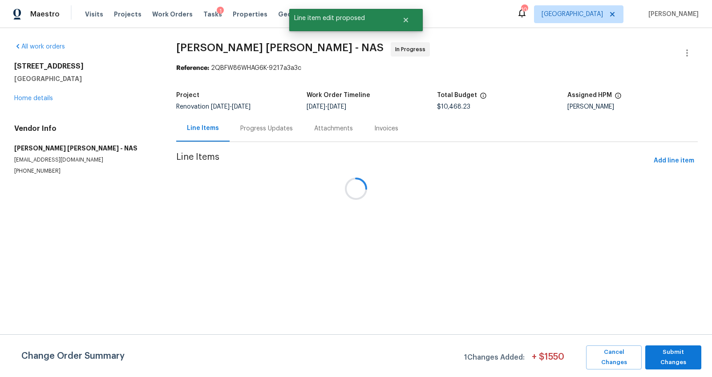
scroll to position [0, 0]
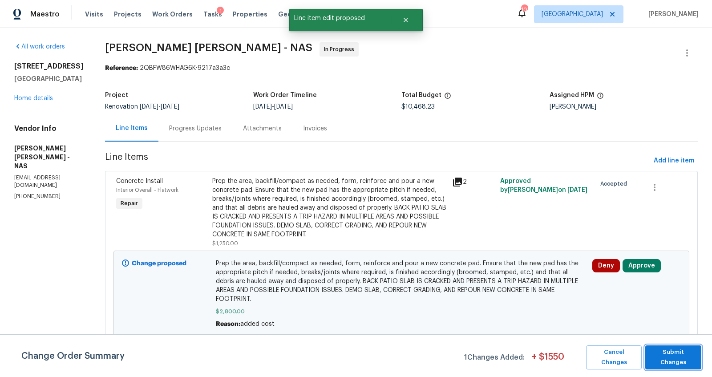
click at [678, 343] on span "Submit Changes" at bounding box center [673, 357] width 47 height 20
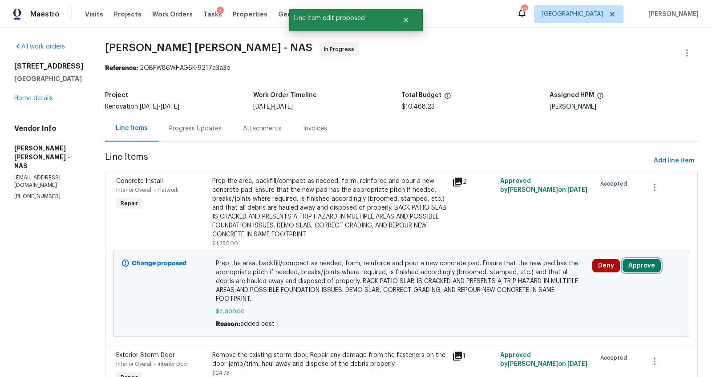
click at [637, 263] on button "Approve" at bounding box center [641, 265] width 38 height 13
